Goal: Task Accomplishment & Management: Manage account settings

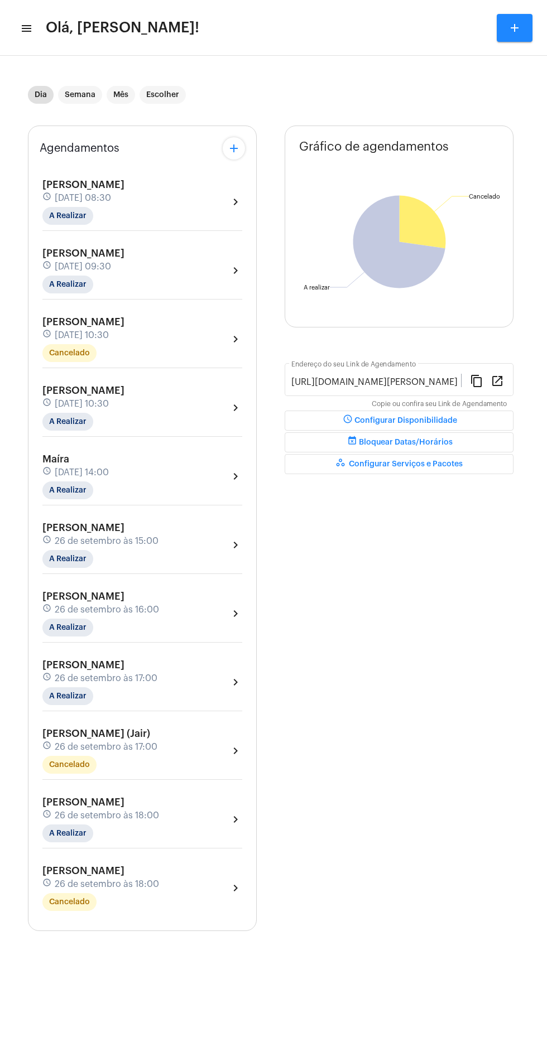
click at [27, 28] on mat-icon "menu" at bounding box center [25, 28] width 11 height 13
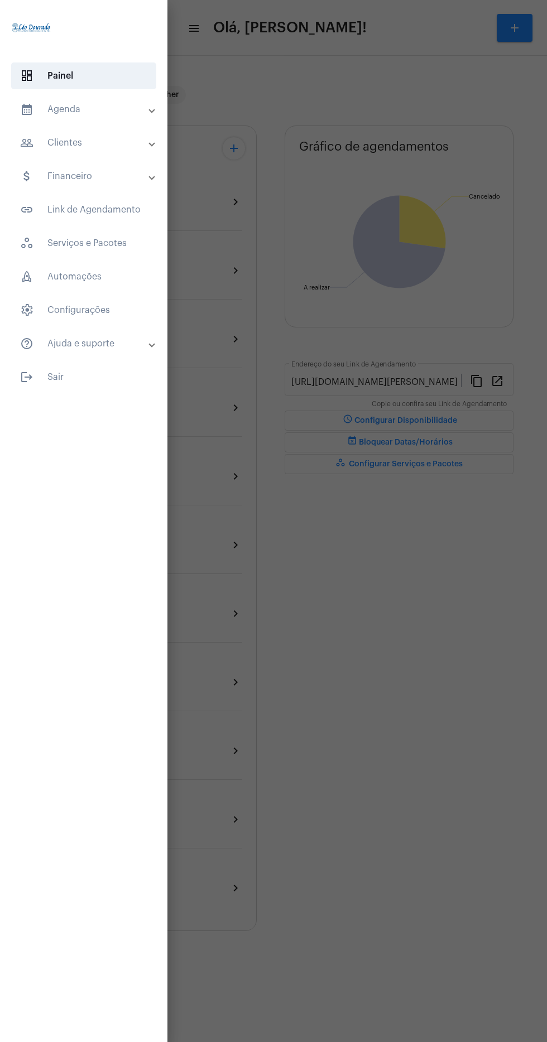
click at [118, 105] on mat-panel-title "calendar_month_outlined Agenda" at bounding box center [84, 109] width 129 height 13
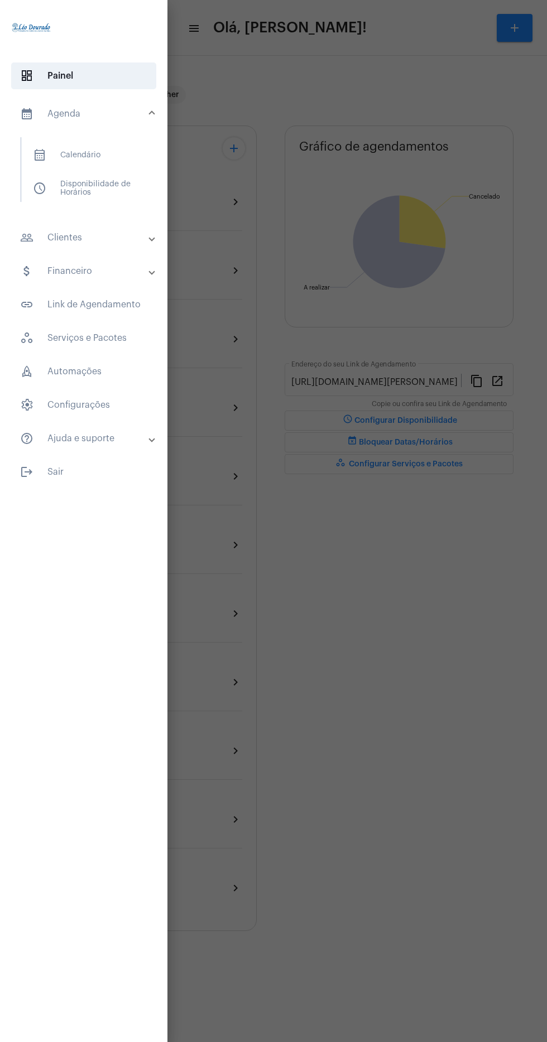
click at [125, 152] on span "calendar_month_outlined Calendário" at bounding box center [83, 155] width 118 height 27
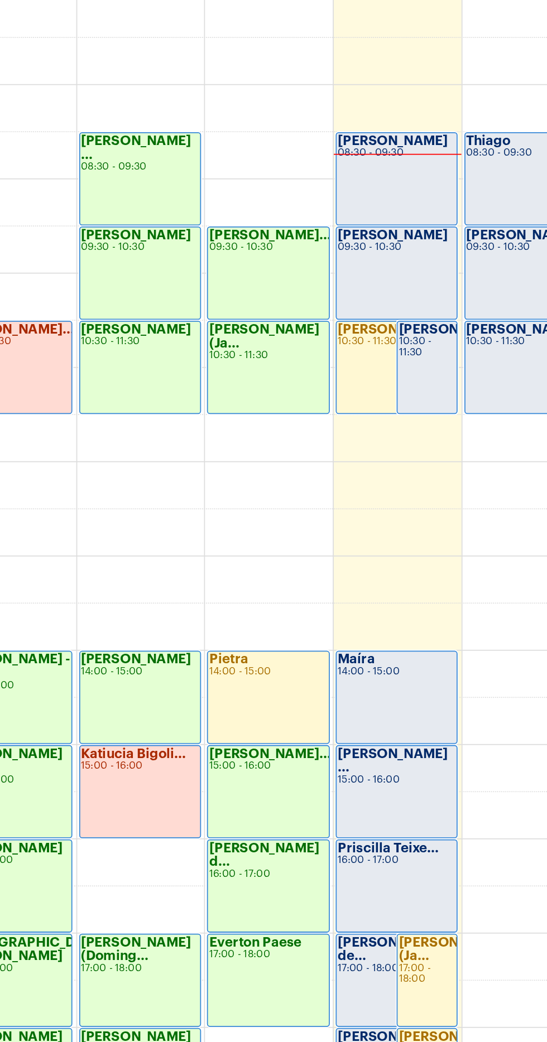
scroll to position [319, 0]
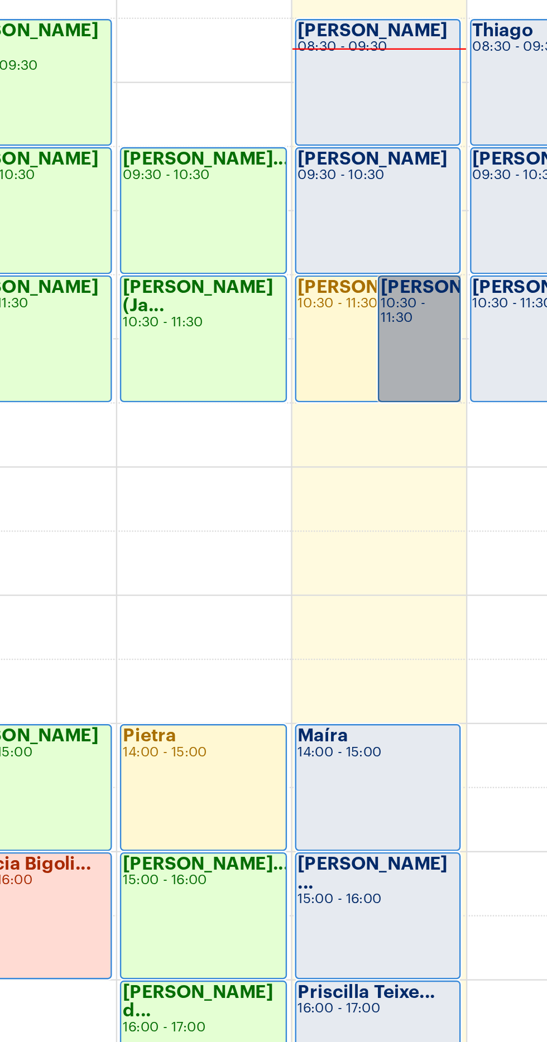
click at [448, 406] on link "Roselene Marque... 10:30 - 11:30" at bounding box center [444, 402] width 35 height 53
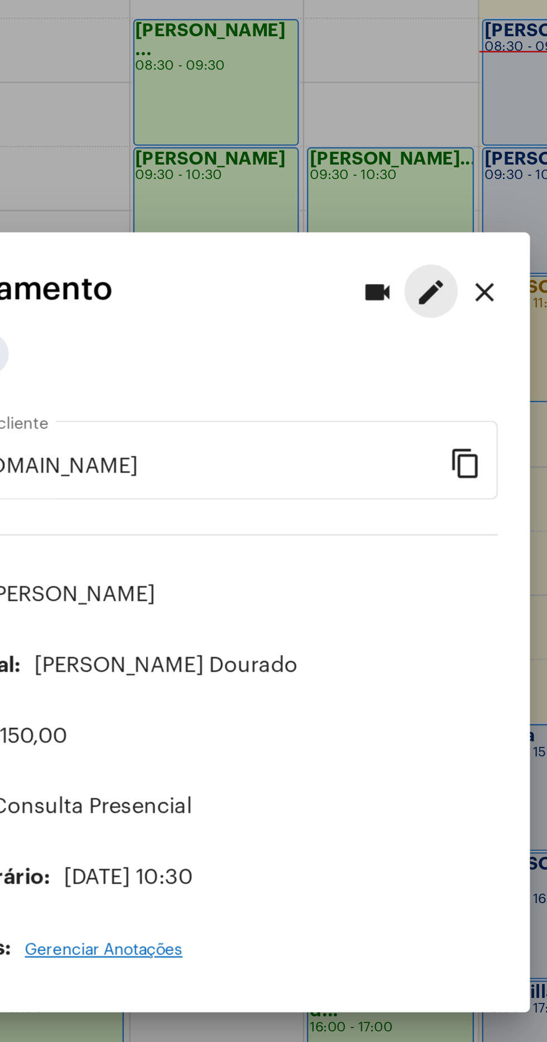
click at [367, 381] on mat-icon "edit" at bounding box center [371, 383] width 13 height 13
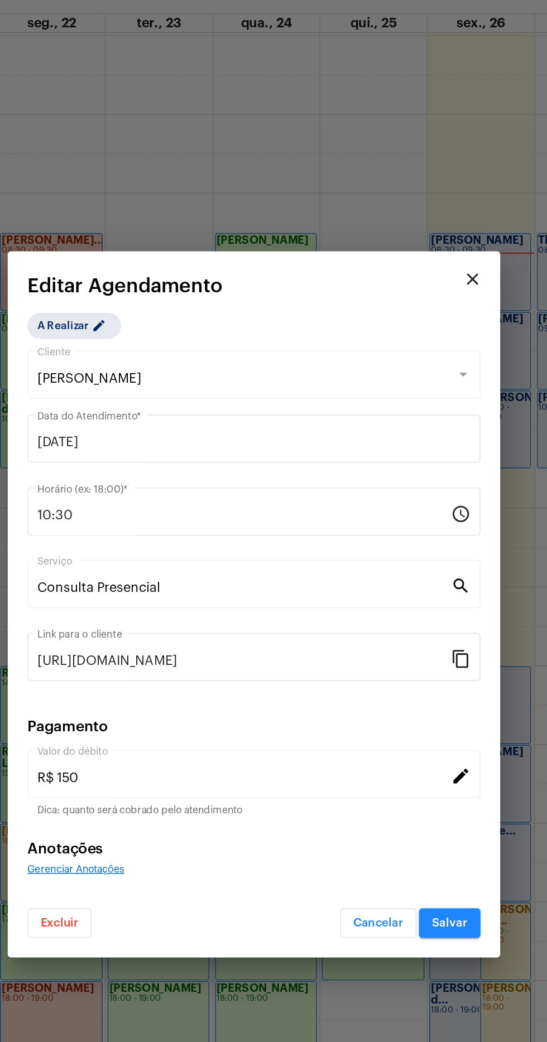
click at [222, 461] on input "10:30" at bounding box center [266, 461] width 281 height 10
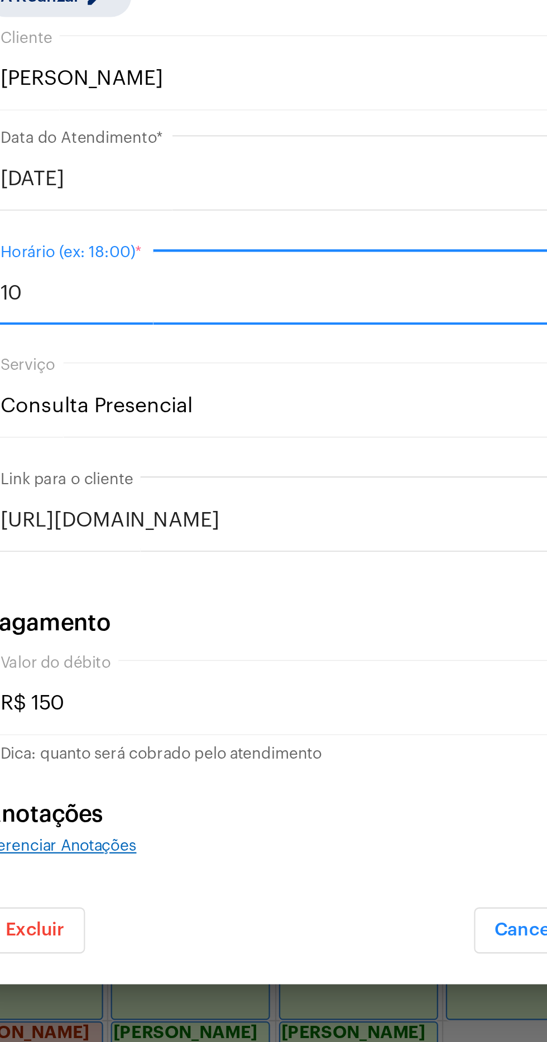
type input "1"
type input "13:00"
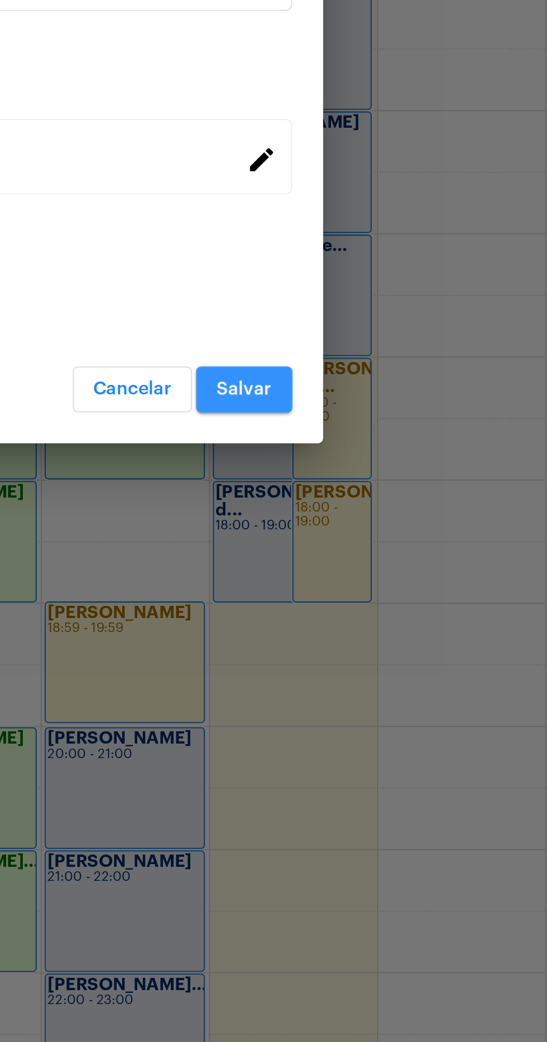
click at [420, 737] on button "Salvar" at bounding box center [407, 738] width 42 height 20
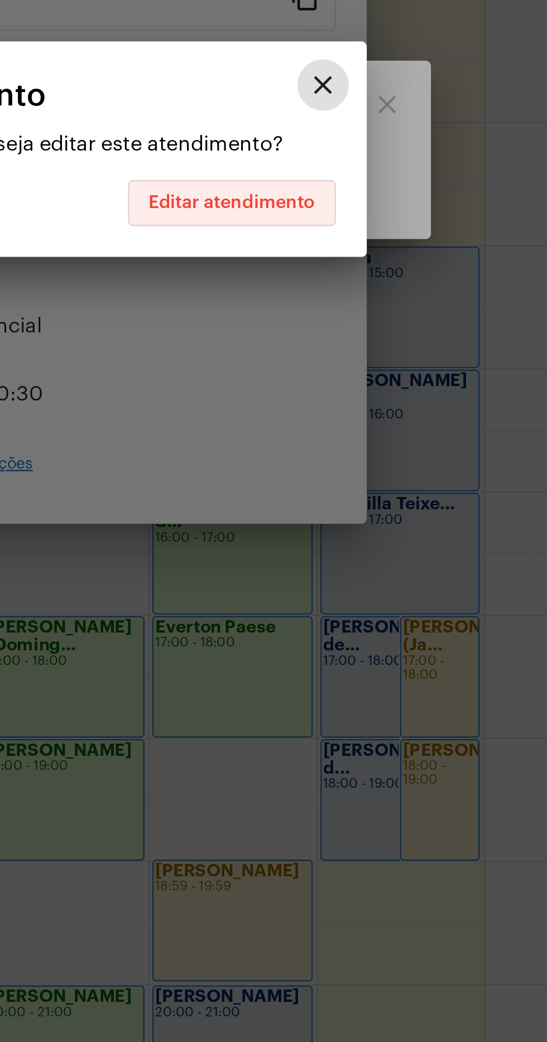
click at [367, 550] on button "Editar atendimento" at bounding box center [354, 545] width 90 height 20
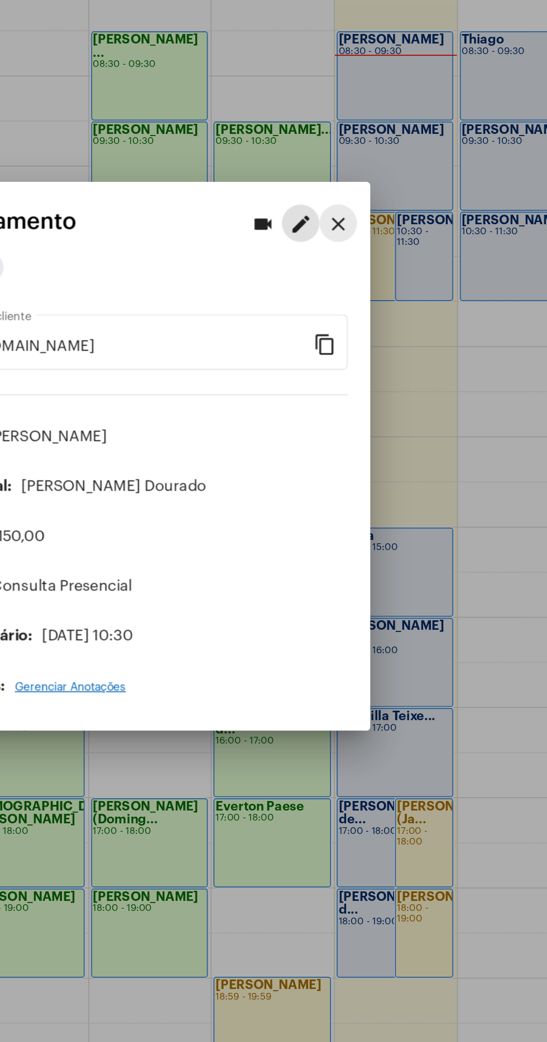
click at [401, 394] on button "close" at bounding box center [394, 383] width 22 height 22
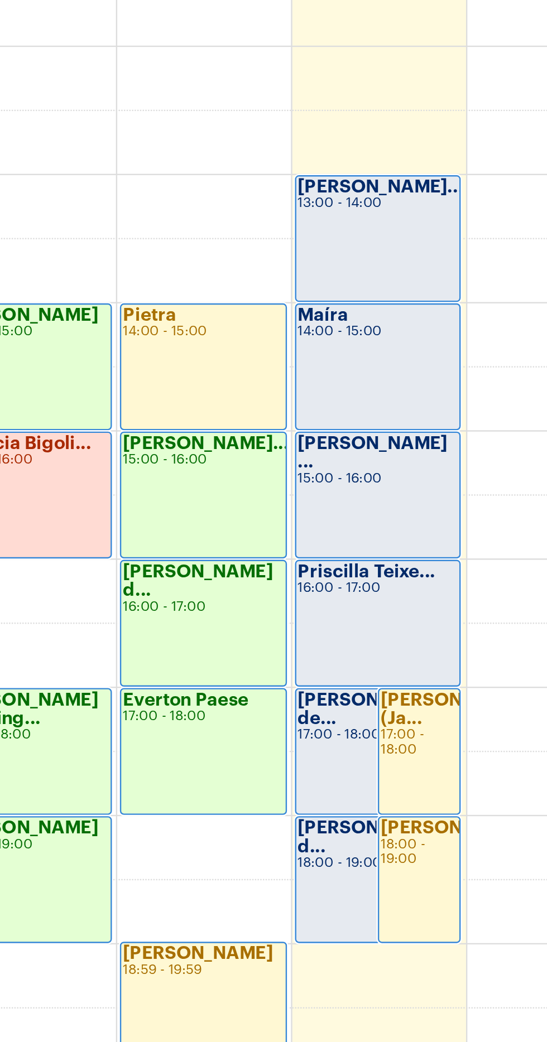
scroll to position [238, 0]
